Goal: Task Accomplishment & Management: Manage account settings

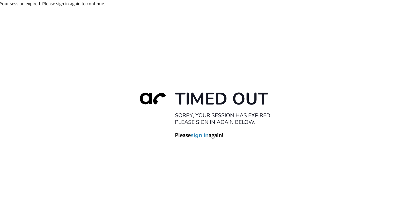
click at [198, 136] on link "sign in" at bounding box center [200, 135] width 18 height 7
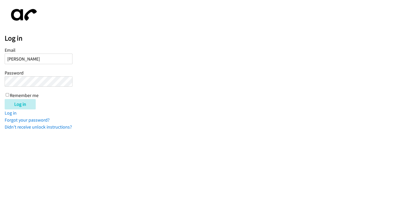
click at [30, 62] on input "kevin+" at bounding box center [39, 59] width 68 height 11
type input "kevin+lendingpoint@autoreach.io"
click at [5, 99] on input "Log in" at bounding box center [20, 104] width 31 height 10
